Goal: Navigation & Orientation: Find specific page/section

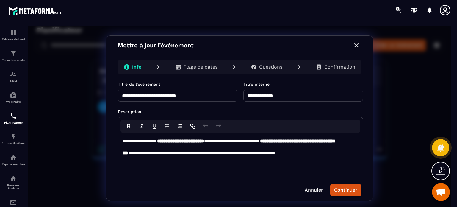
scroll to position [178, 0]
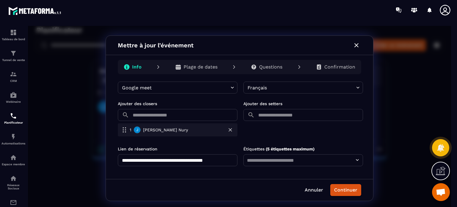
click at [355, 47] on icon "button" at bounding box center [356, 45] width 7 height 7
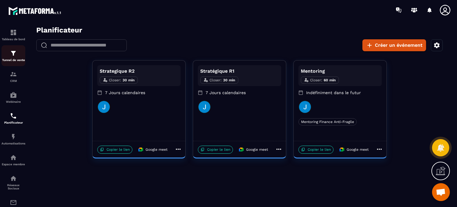
click at [15, 56] on img at bounding box center [13, 53] width 7 height 7
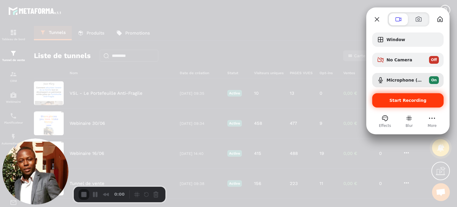
click at [403, 99] on span "Start Recording" at bounding box center [407, 100] width 37 height 5
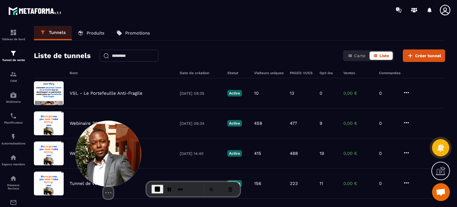
drag, startPoint x: 39, startPoint y: 157, endPoint x: 113, endPoint y: 151, distance: 74.0
click at [113, 151] on img at bounding box center [108, 153] width 66 height 66
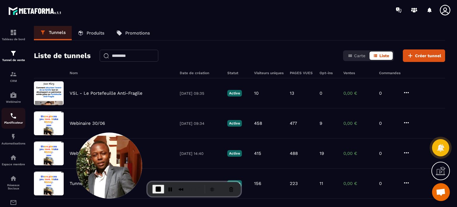
click at [12, 116] on img at bounding box center [13, 115] width 7 height 7
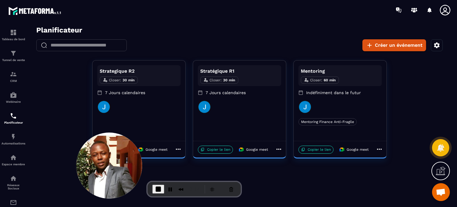
click at [145, 94] on p "7 Jours calendaires" at bounding box center [138, 92] width 83 height 6
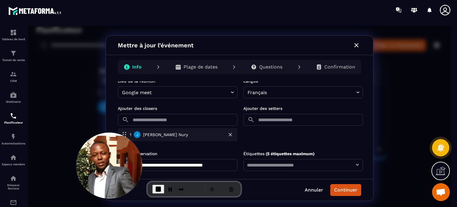
scroll to position [152, 0]
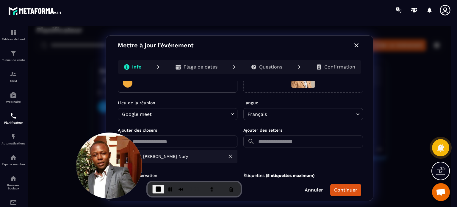
click at [206, 113] on body "**********" at bounding box center [239, 118] width 423 height 184
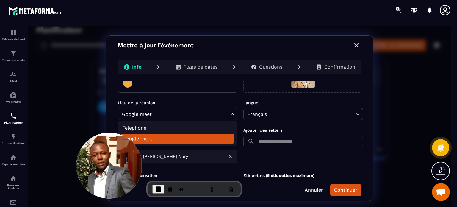
click at [358, 45] on div at bounding box center [239, 118] width 423 height 184
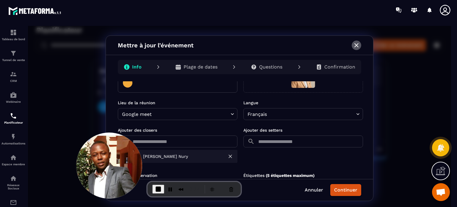
click at [356, 45] on icon "button" at bounding box center [356, 45] width 4 height 4
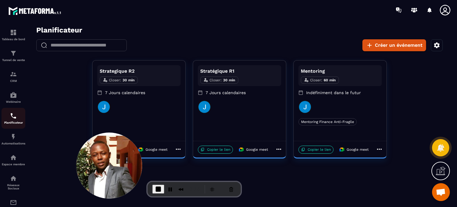
click at [12, 122] on p "Planificateur" at bounding box center [13, 122] width 24 height 3
click at [11, 118] on img at bounding box center [13, 115] width 7 height 7
click at [13, 136] on img at bounding box center [13, 136] width 7 height 7
